Goal: Task Accomplishment & Management: Manage account settings

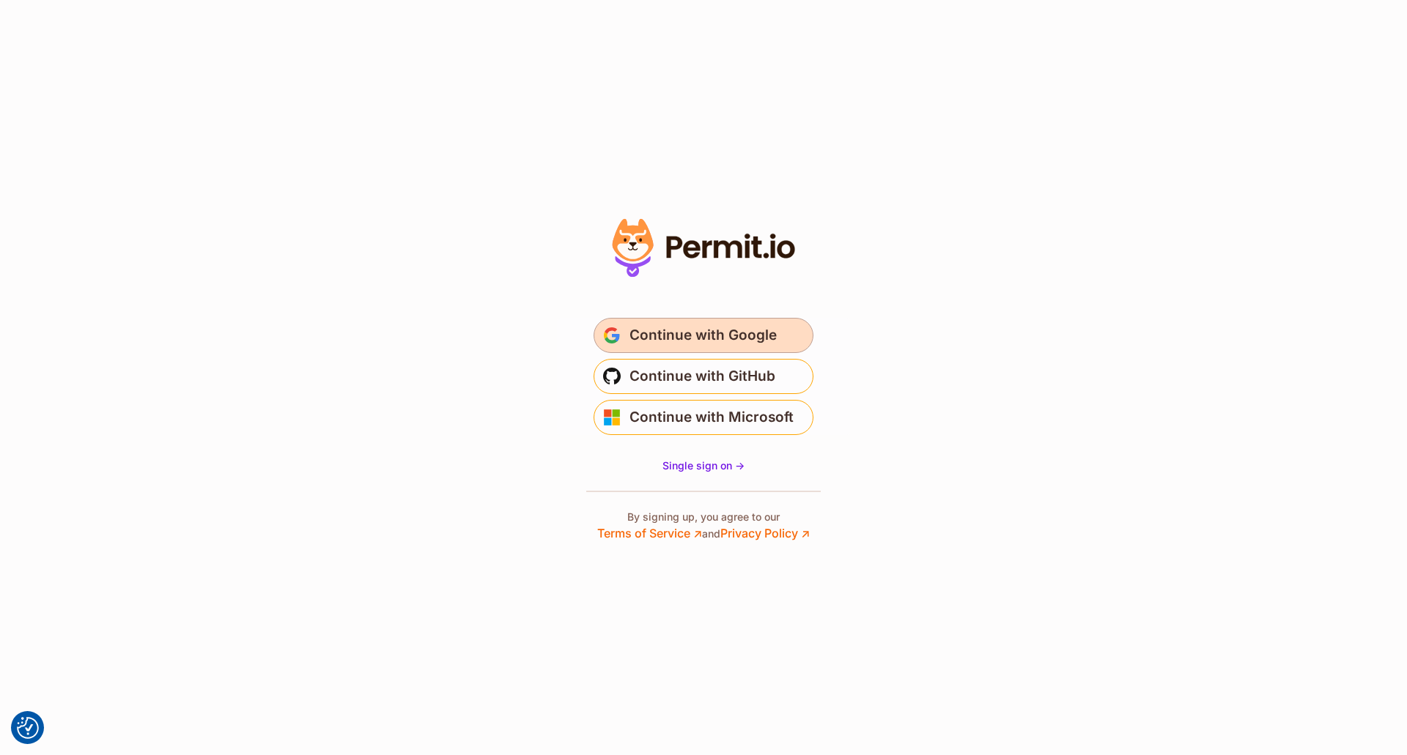
click at [706, 329] on span "Continue with Google" at bounding box center [702, 335] width 147 height 23
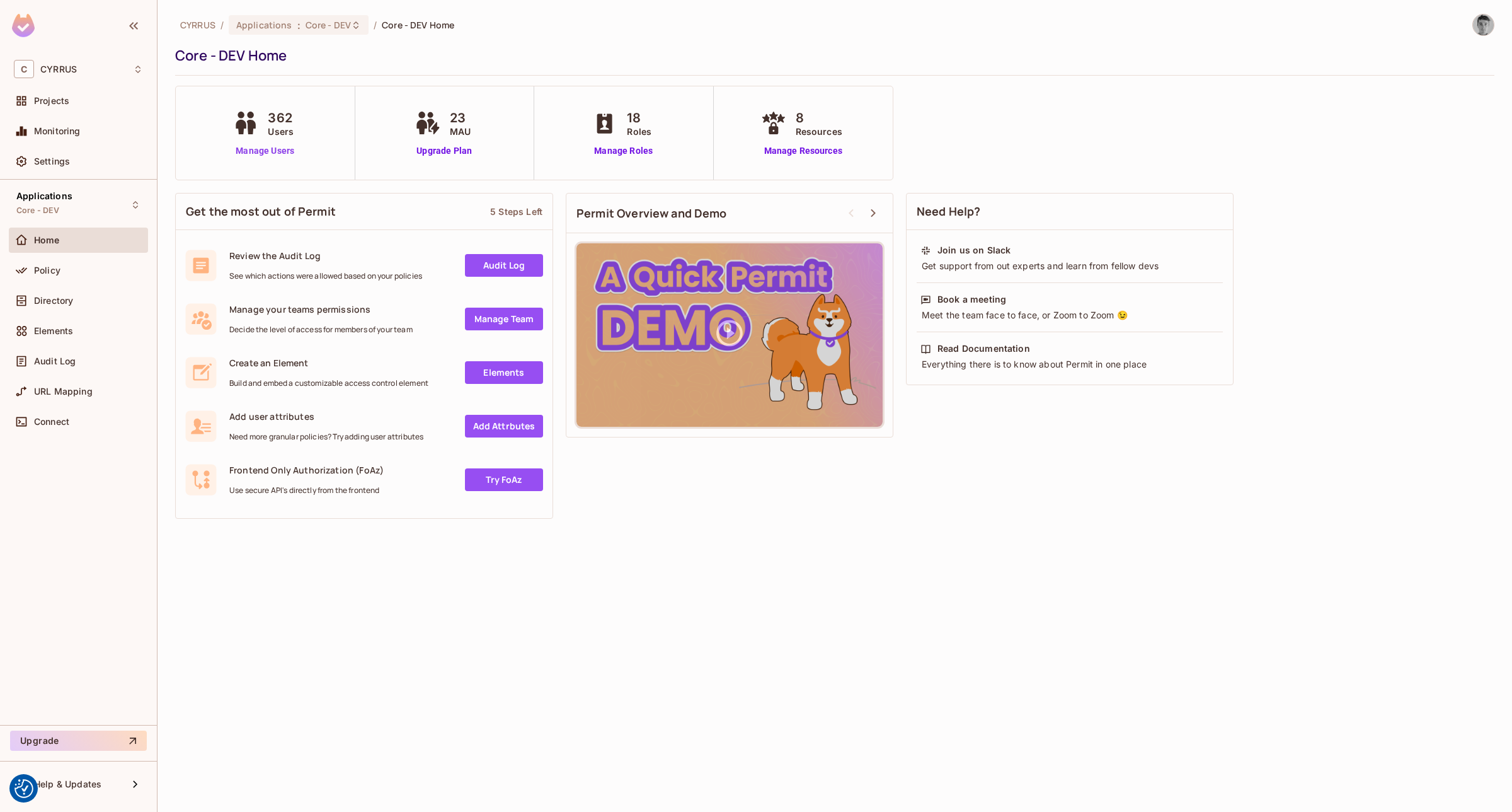
click at [274, 152] on link "Manage Users" at bounding box center [264, 151] width 70 height 13
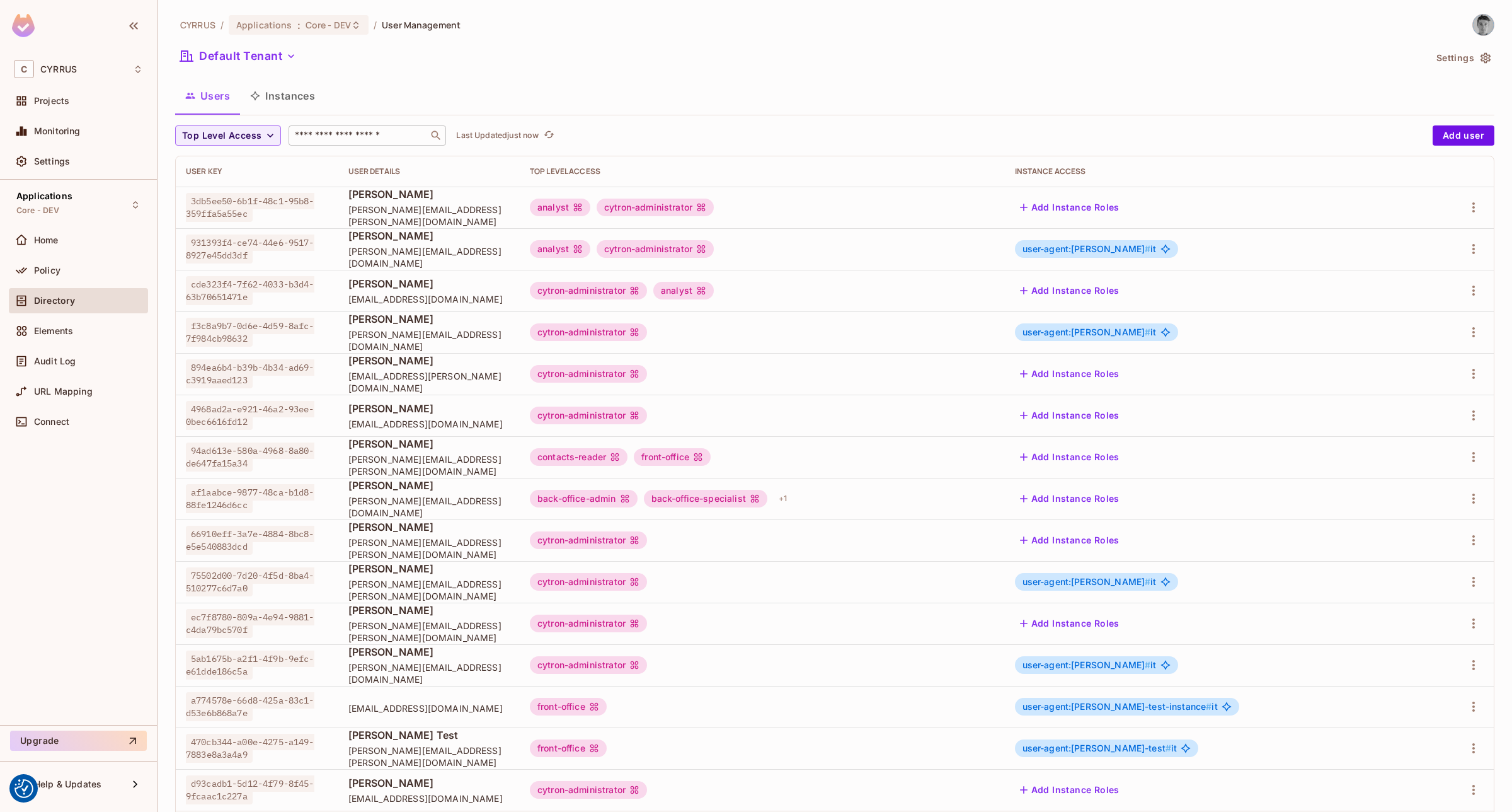
click at [361, 140] on input "text" at bounding box center [359, 135] width 132 height 13
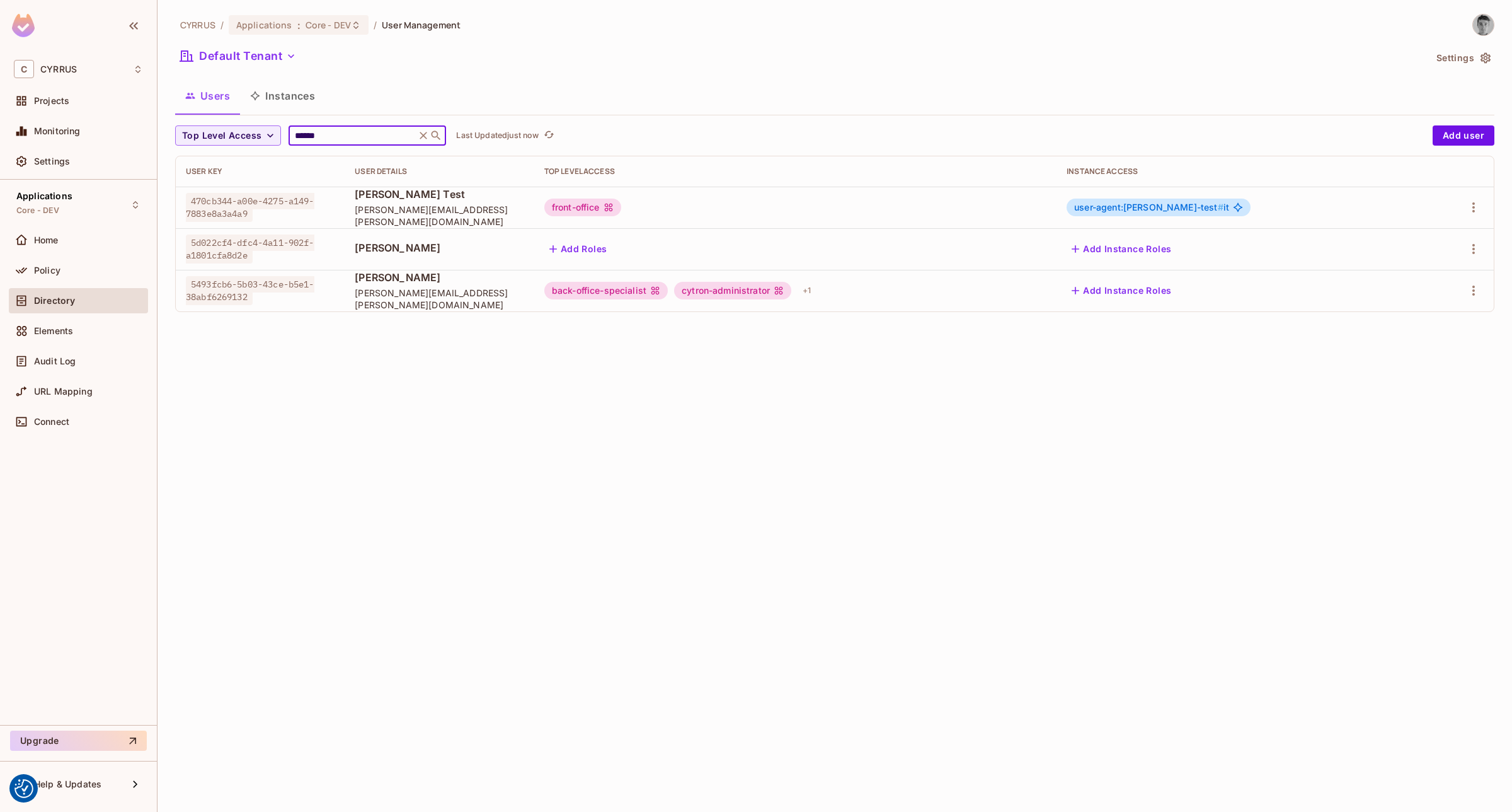
click at [712, 515] on div "CYRRUS / Applications : Core - DEV / User Management Default Tenant Settings Us…" at bounding box center [834, 406] width 1355 height 812
click at [816, 291] on div "+ 1" at bounding box center [807, 290] width 18 height 20
click at [993, 290] on div at bounding box center [756, 406] width 1512 height 812
click at [1170, 297] on button "Add Instance Roles" at bounding box center [1121, 290] width 109 height 20
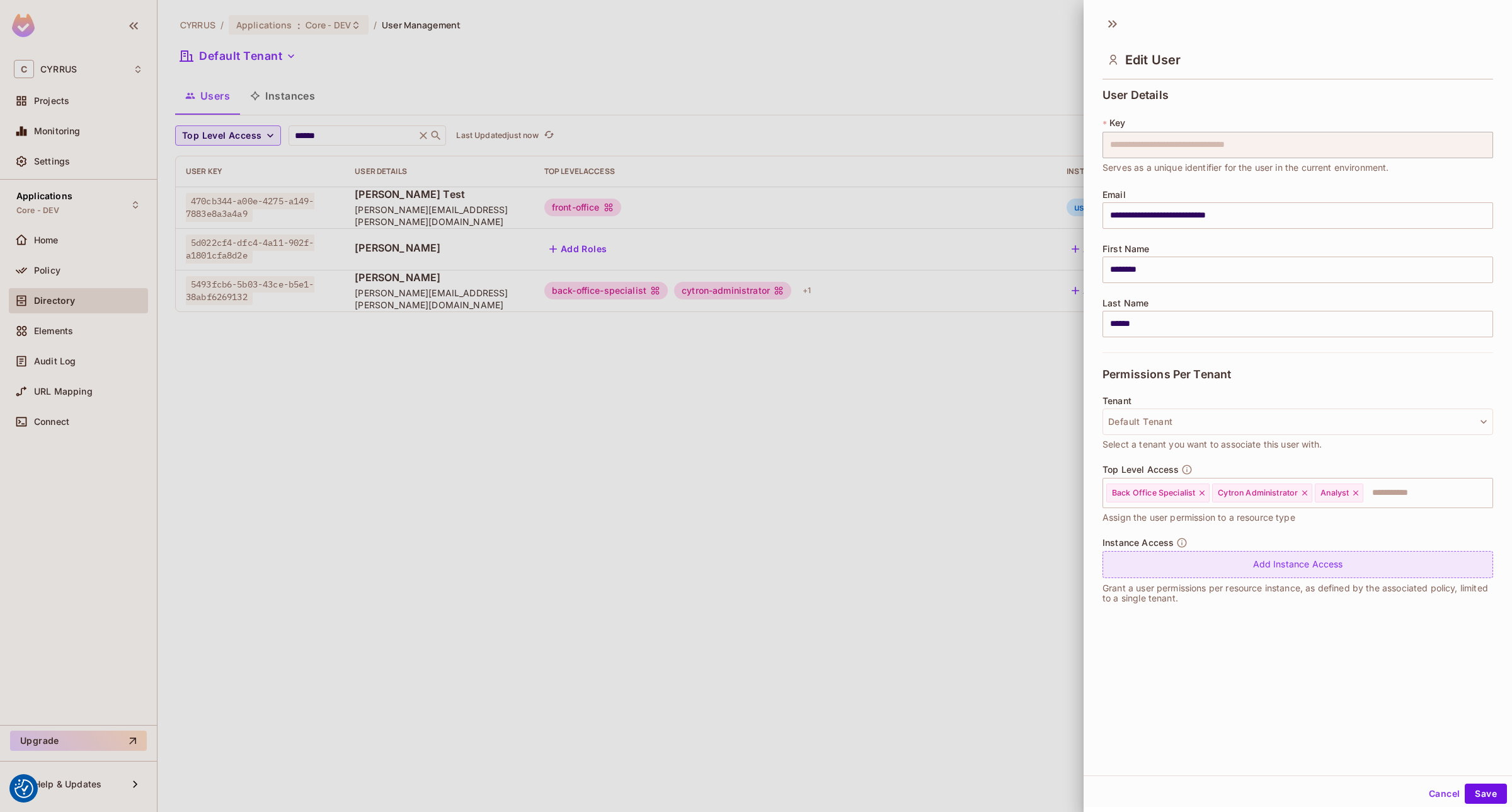
click at [1355, 571] on div "Add Instance Access" at bounding box center [1298, 564] width 390 height 28
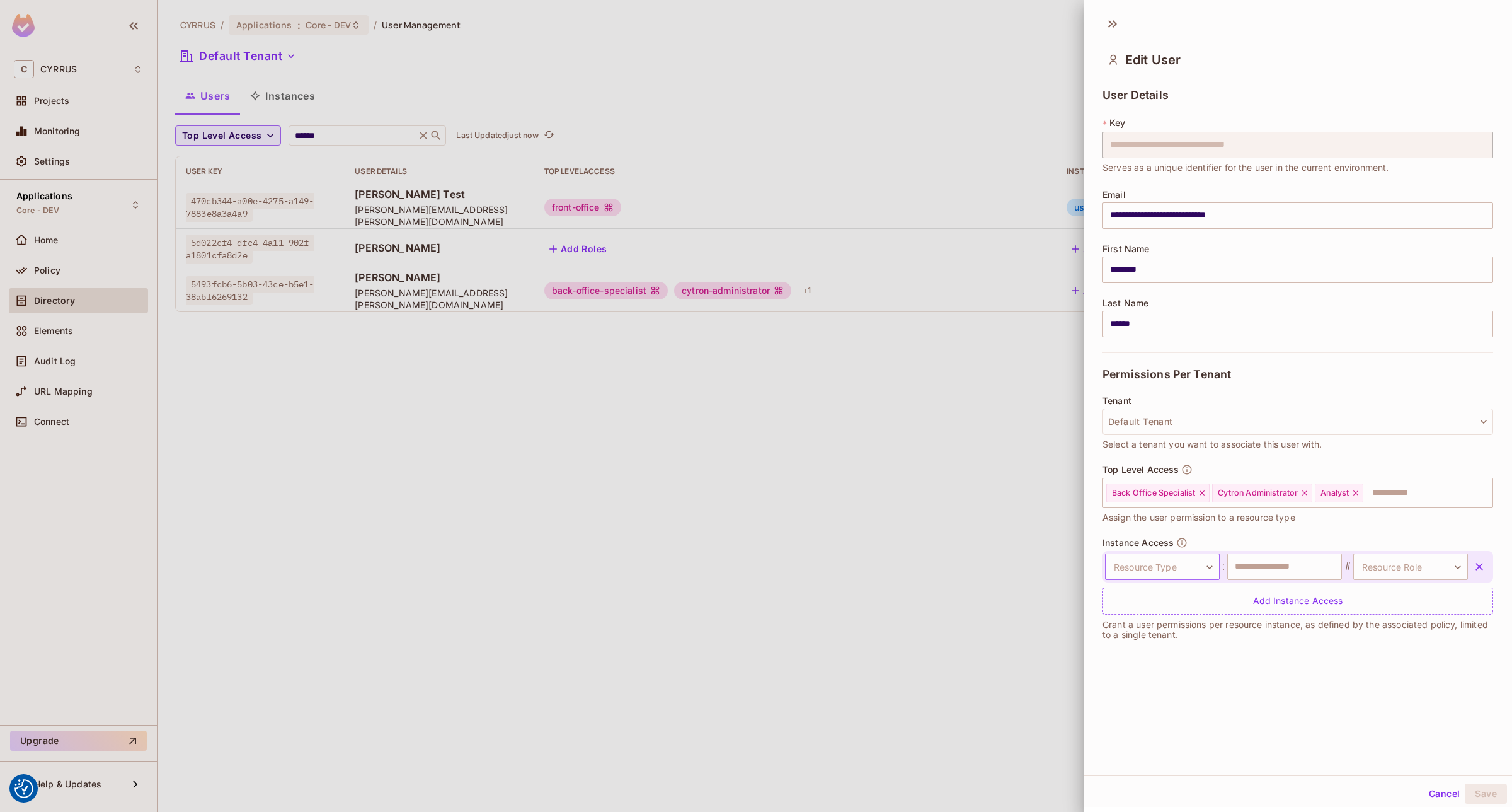
click at [1163, 574] on body "We use cookies to enhance your browsing experience, serve personalized ads or c…" at bounding box center [756, 406] width 1512 height 812
click at [968, 569] on div at bounding box center [756, 406] width 1512 height 812
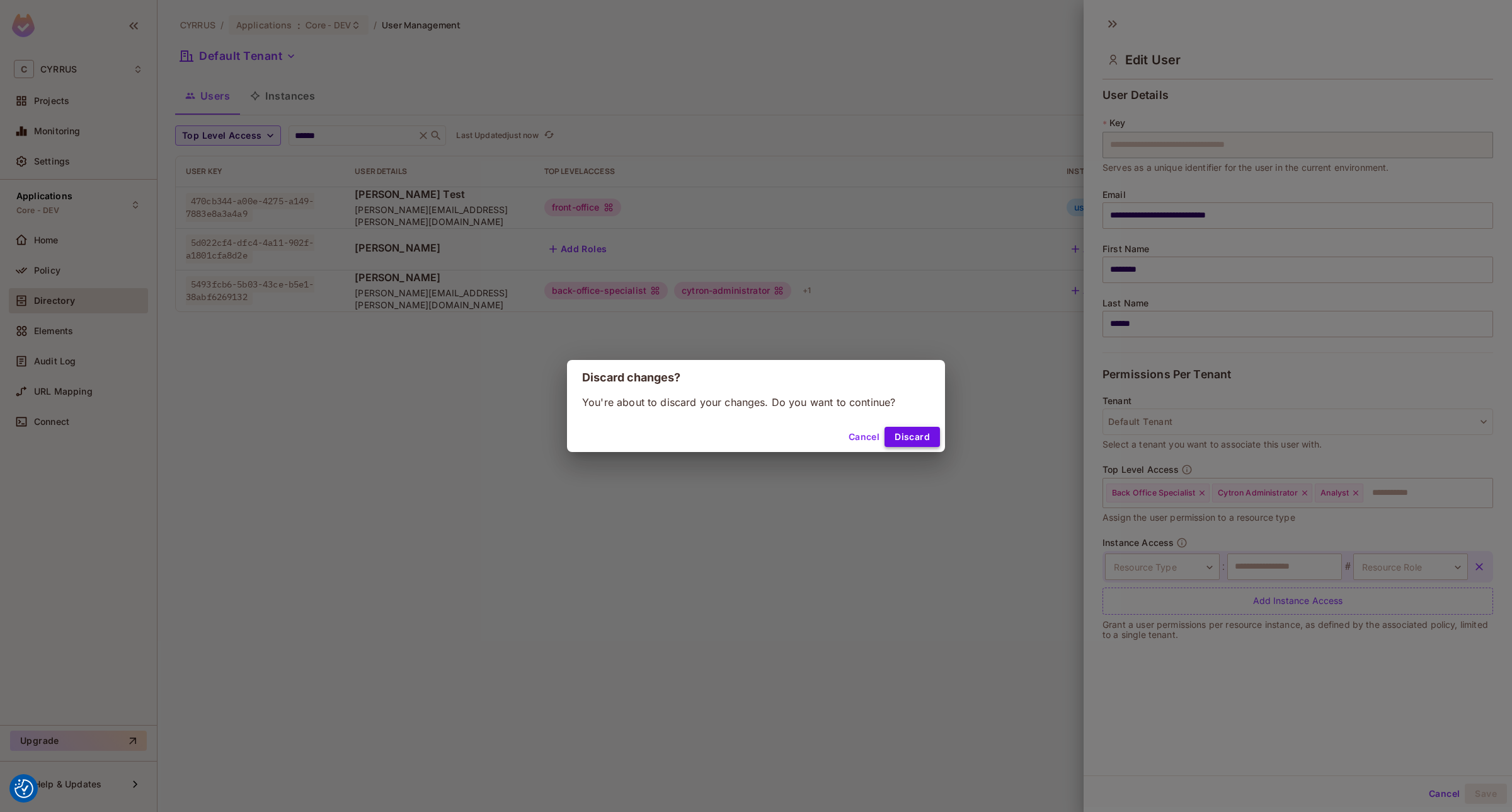
click at [909, 428] on button "Discard" at bounding box center [913, 436] width 55 height 20
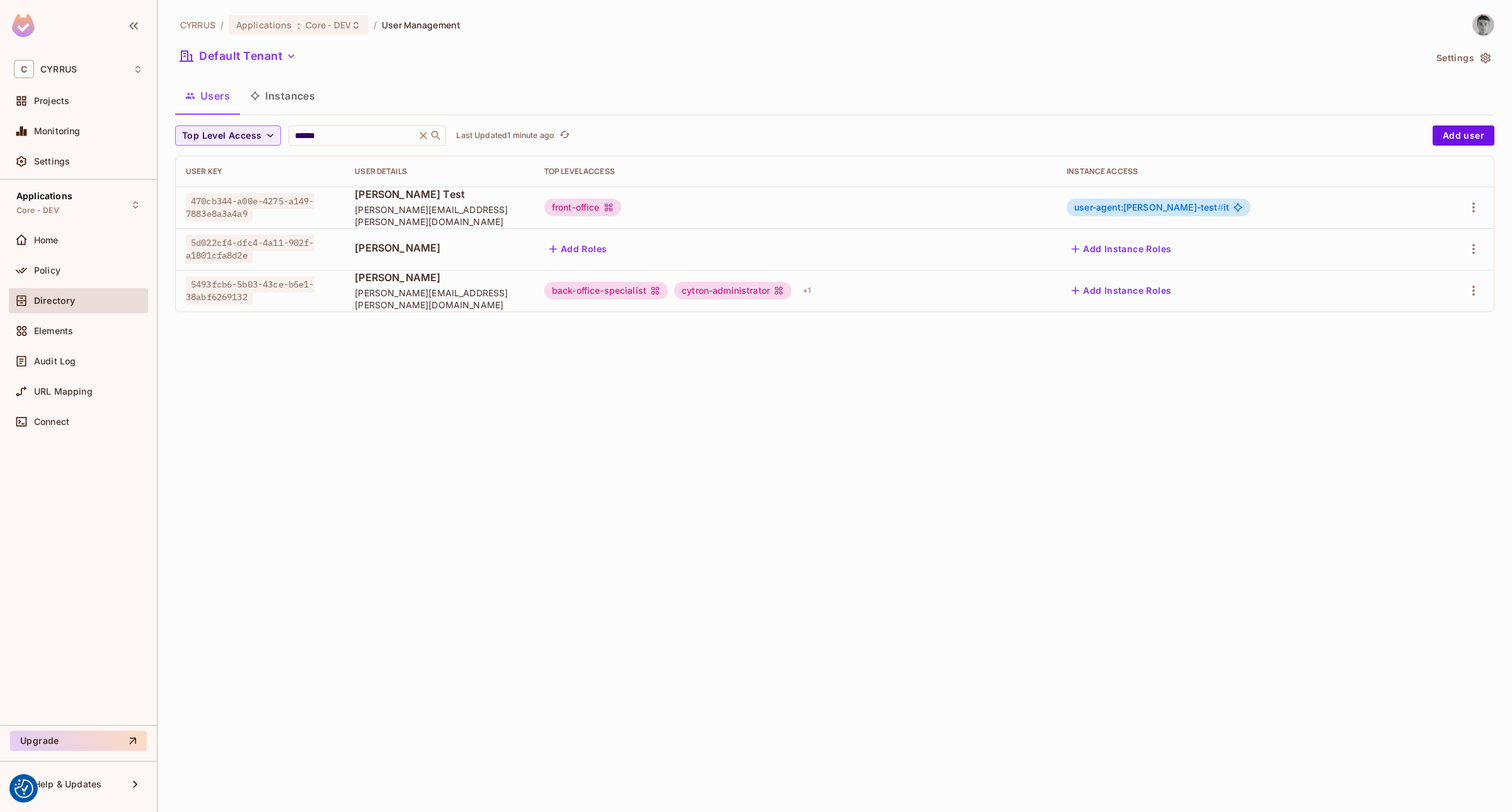
drag, startPoint x: 649, startPoint y: 525, endPoint x: 489, endPoint y: 447, distance: 178.0
click at [647, 524] on div "CYRRUS / Applications : Core - DEV / User Management Default Tenant Settings Us…" at bounding box center [834, 406] width 1355 height 812
click at [357, 136] on input "******" at bounding box center [352, 135] width 120 height 13
type input "******"
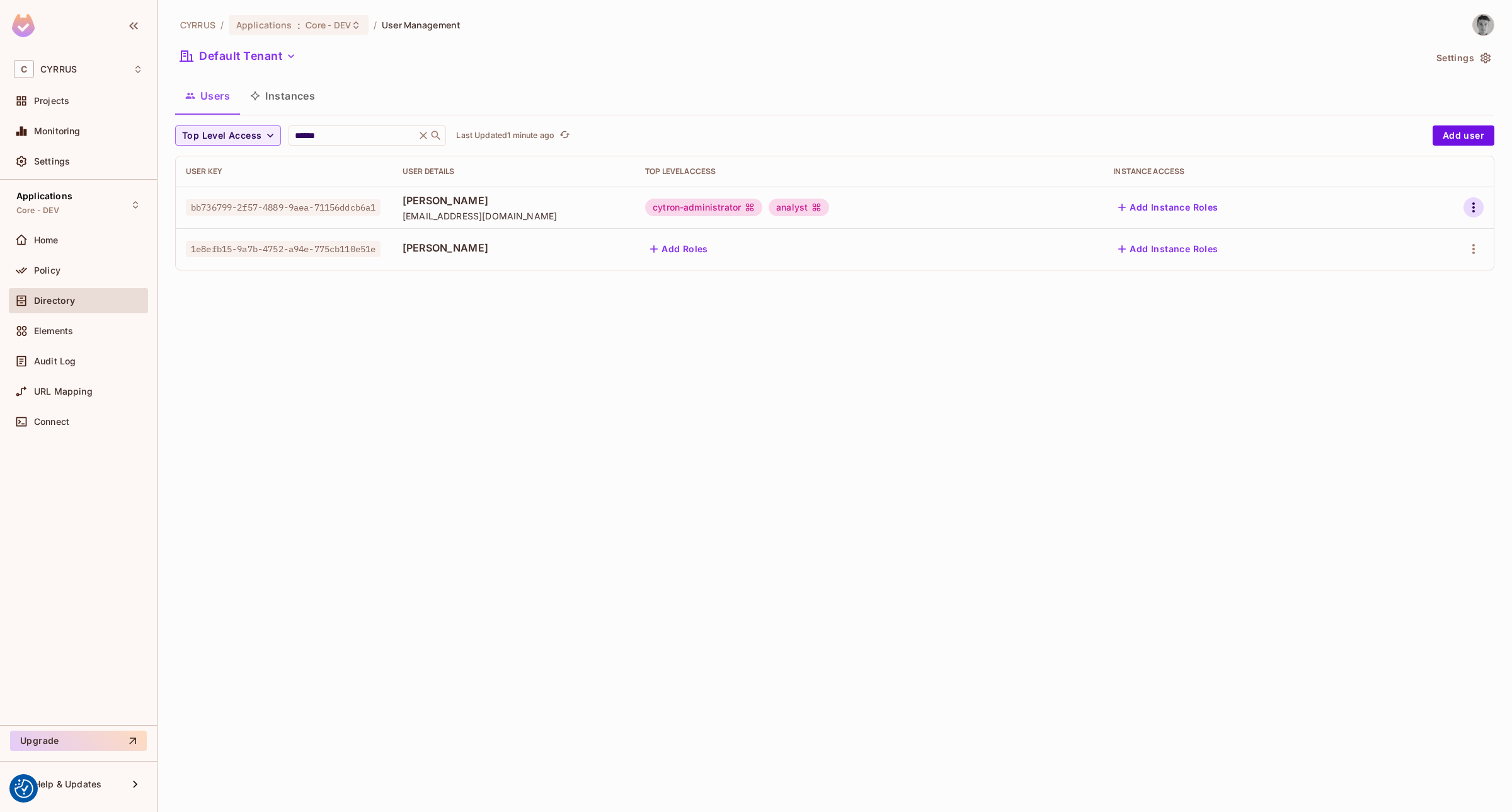
click at [1478, 206] on icon "button" at bounding box center [1474, 207] width 15 height 15
click at [593, 372] on div at bounding box center [756, 406] width 1512 height 812
click at [720, 417] on div "CYRRUS / Applications : Core - DEV / User Management Default Tenant Settings Us…" at bounding box center [834, 406] width 1355 height 812
click at [820, 407] on div "CYRRUS / Applications : Core - DEV / User Management Default Tenant Settings Us…" at bounding box center [834, 406] width 1355 height 812
drag, startPoint x: 699, startPoint y: 464, endPoint x: 942, endPoint y: 2, distance: 522.0
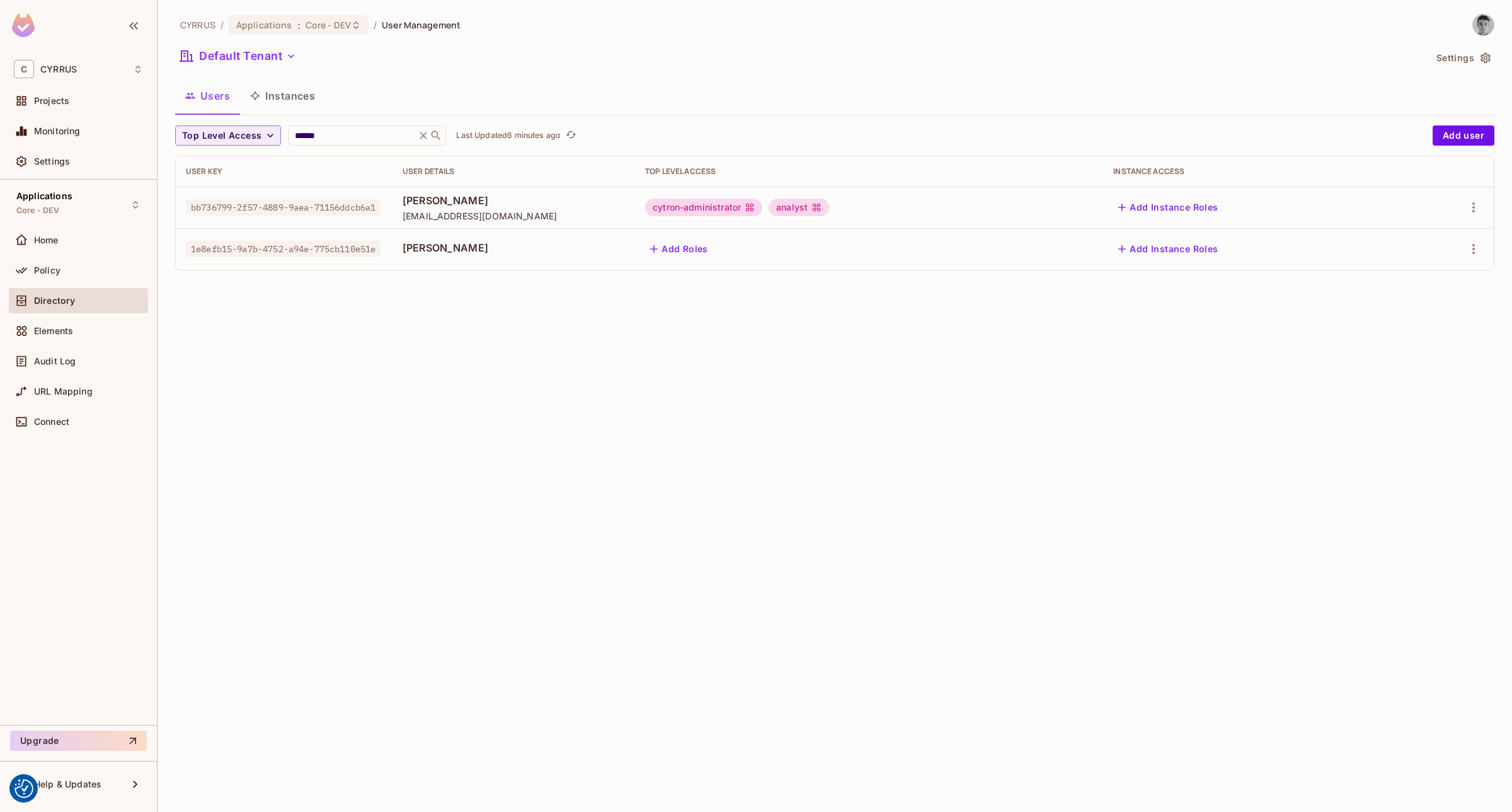
click at [703, 454] on div "CYRRUS / Applications : Core - DEV / User Management Default Tenant Settings Us…" at bounding box center [834, 406] width 1355 height 812
click at [937, 480] on div "CYRRUS / Applications : Core - DEV / User Management Default Tenant Settings Us…" at bounding box center [834, 406] width 1355 height 812
click at [919, 498] on div "CYRRUS / Applications : Core - DEV / User Management Default Tenant Settings Us…" at bounding box center [834, 406] width 1355 height 812
